Goal: Navigation & Orientation: Find specific page/section

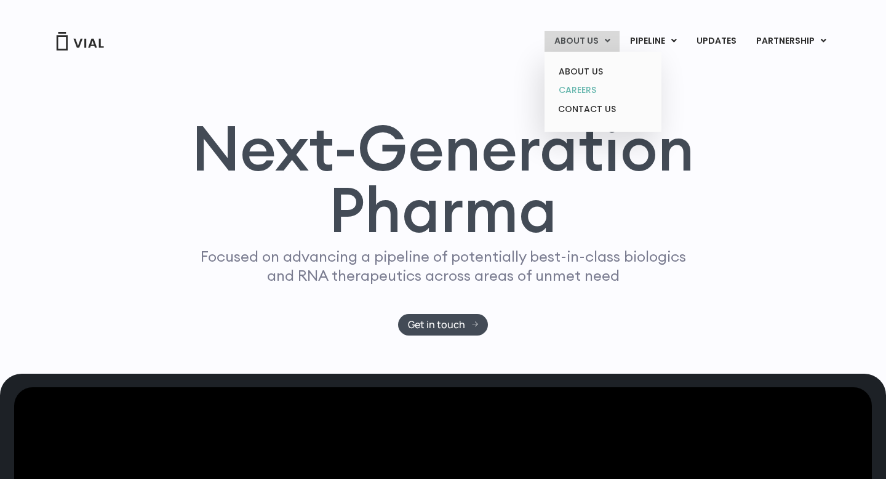
click at [597, 87] on link "CAREERS" at bounding box center [603, 90] width 108 height 19
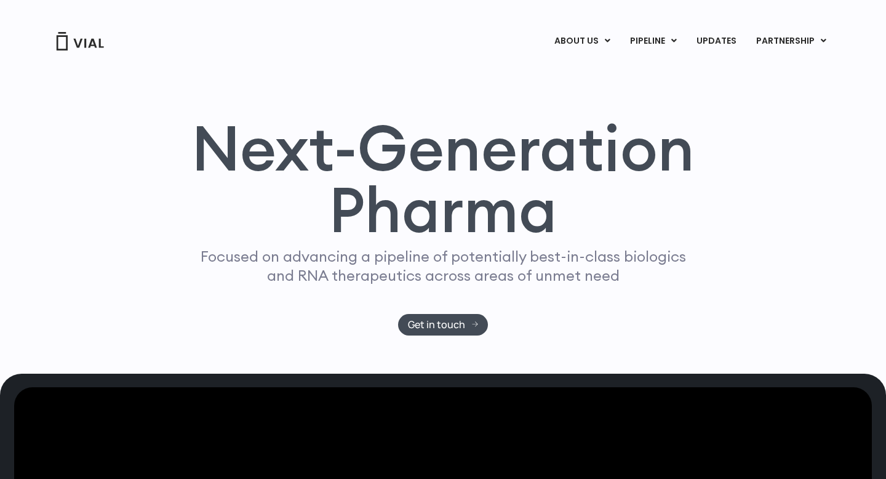
scroll to position [35, 0]
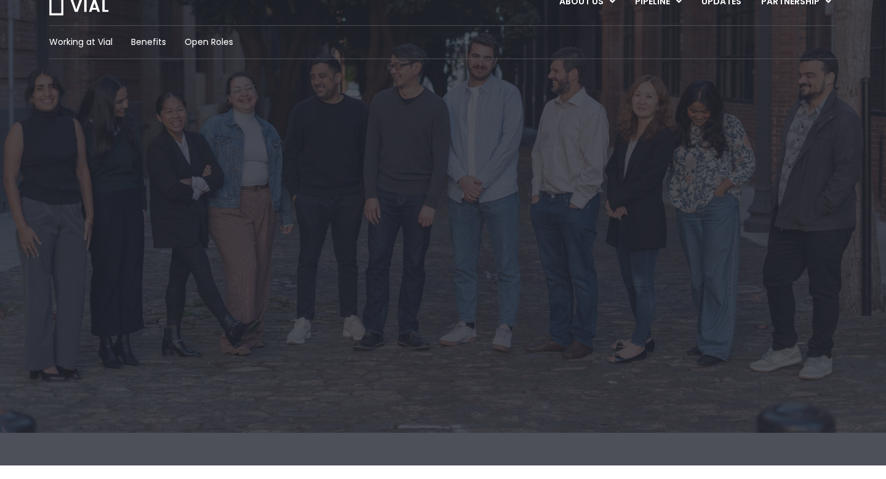
scroll to position [41, 0]
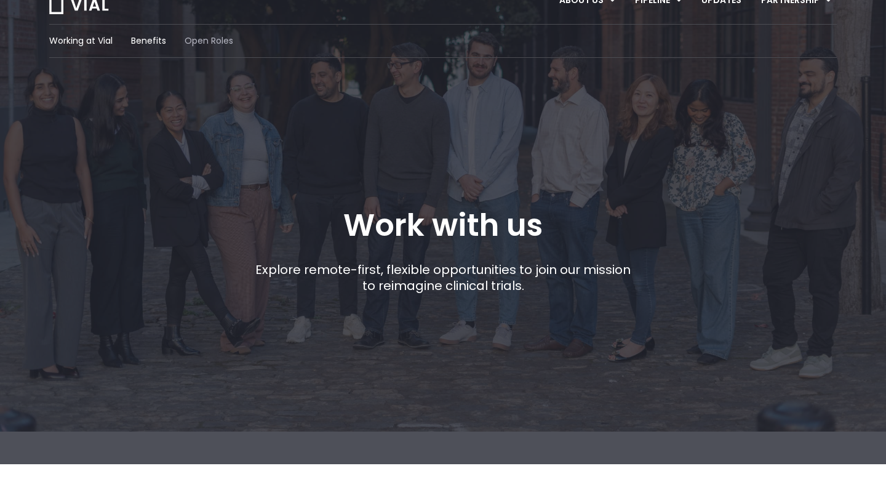
click at [207, 43] on span "Open Roles" at bounding box center [209, 40] width 49 height 13
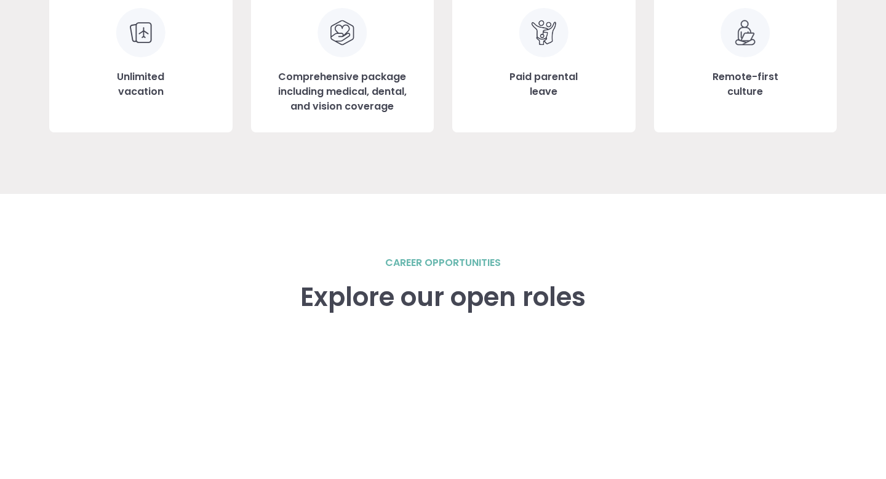
scroll to position [1495, 0]
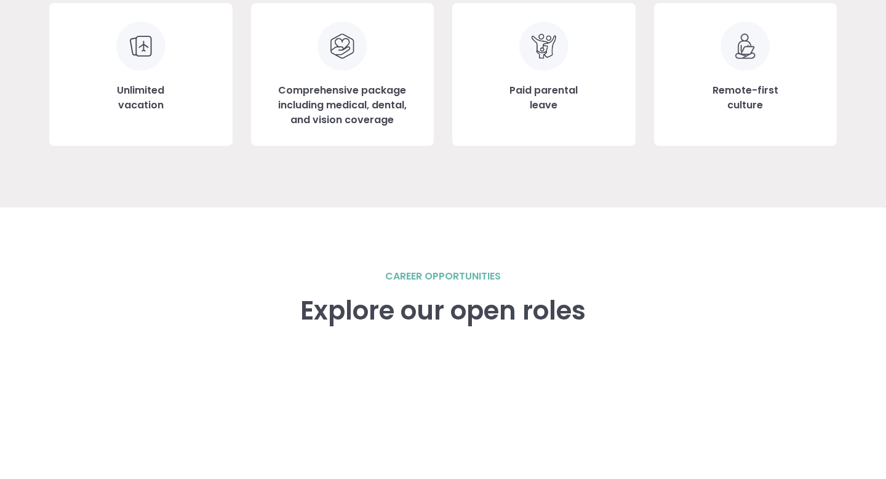
click at [423, 272] on h2 "career opportunities" at bounding box center [443, 276] width 116 height 15
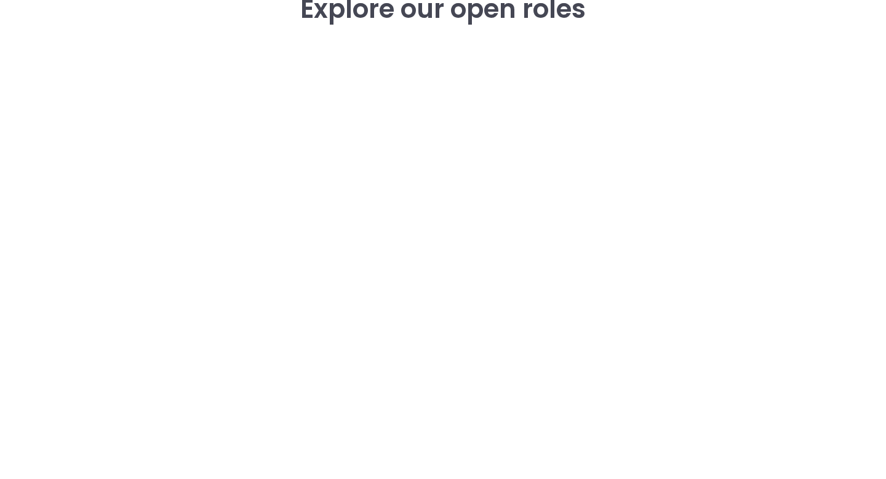
scroll to position [1793, 0]
